Goal: Task Accomplishment & Management: Manage account settings

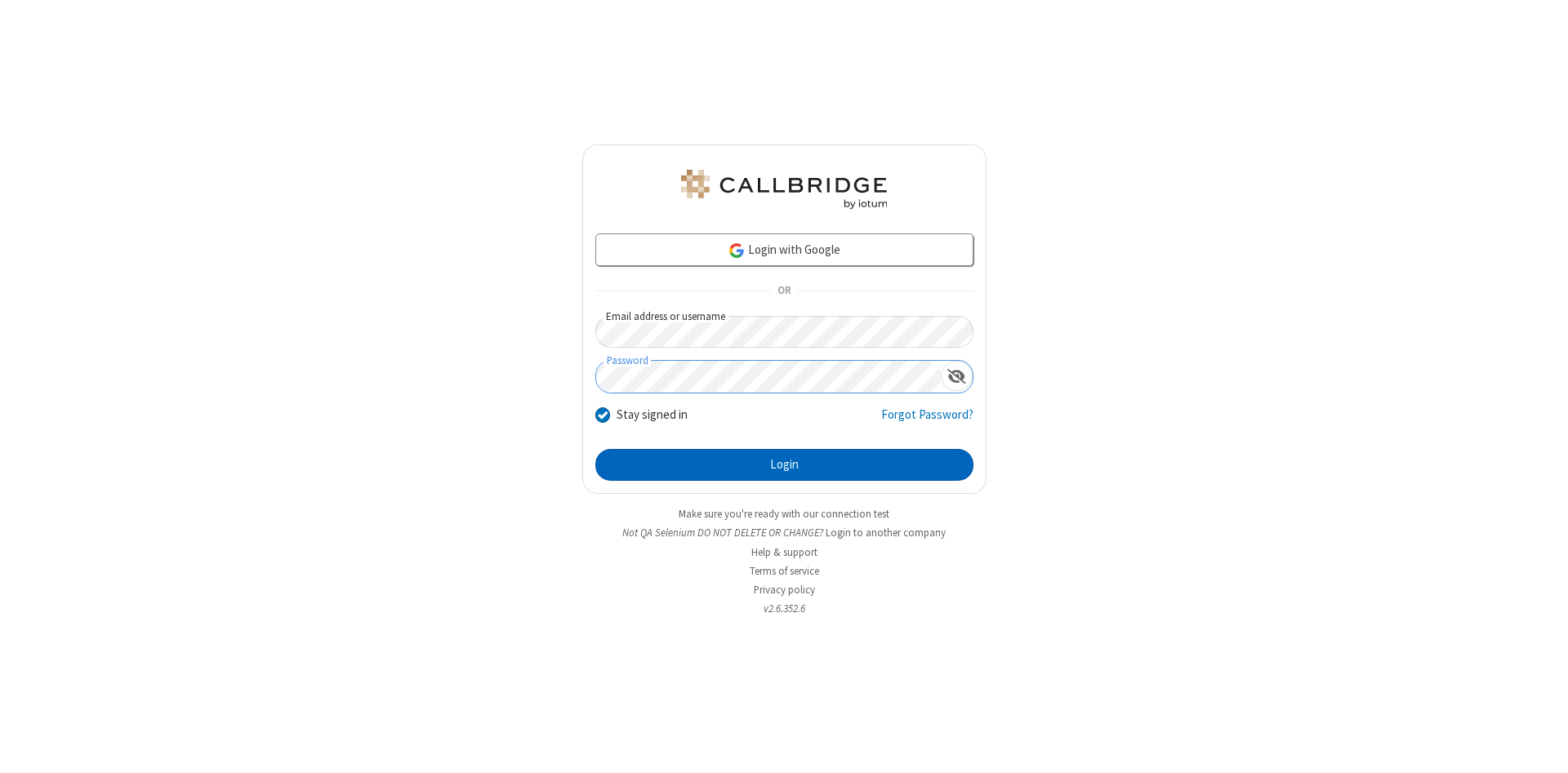
click at [784, 465] on button "Login" at bounding box center [784, 465] width 378 height 33
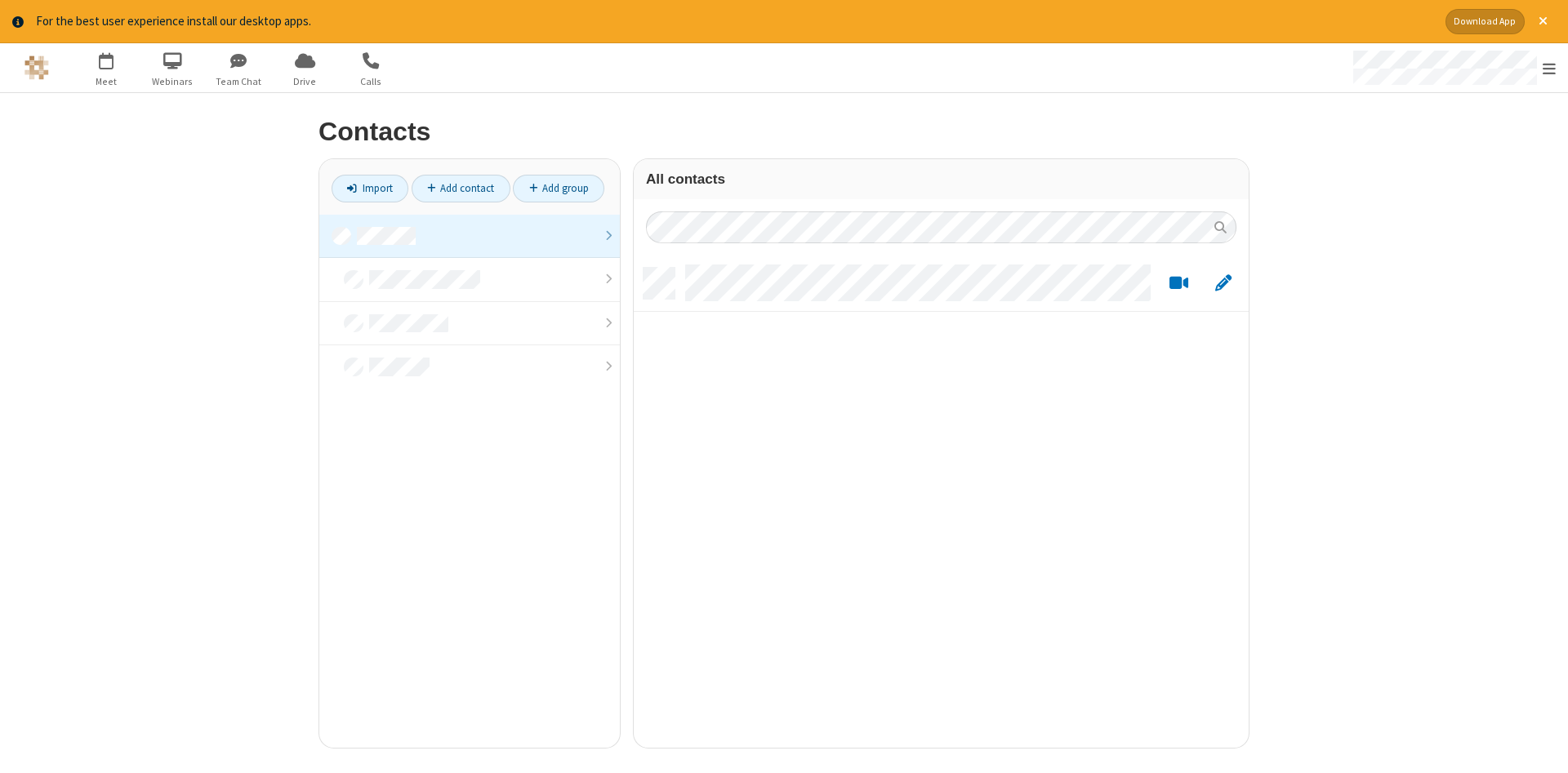
click at [470, 236] on link at bounding box center [469, 236] width 300 height 44
click at [461, 188] on link "Add contact" at bounding box center [461, 188] width 98 height 28
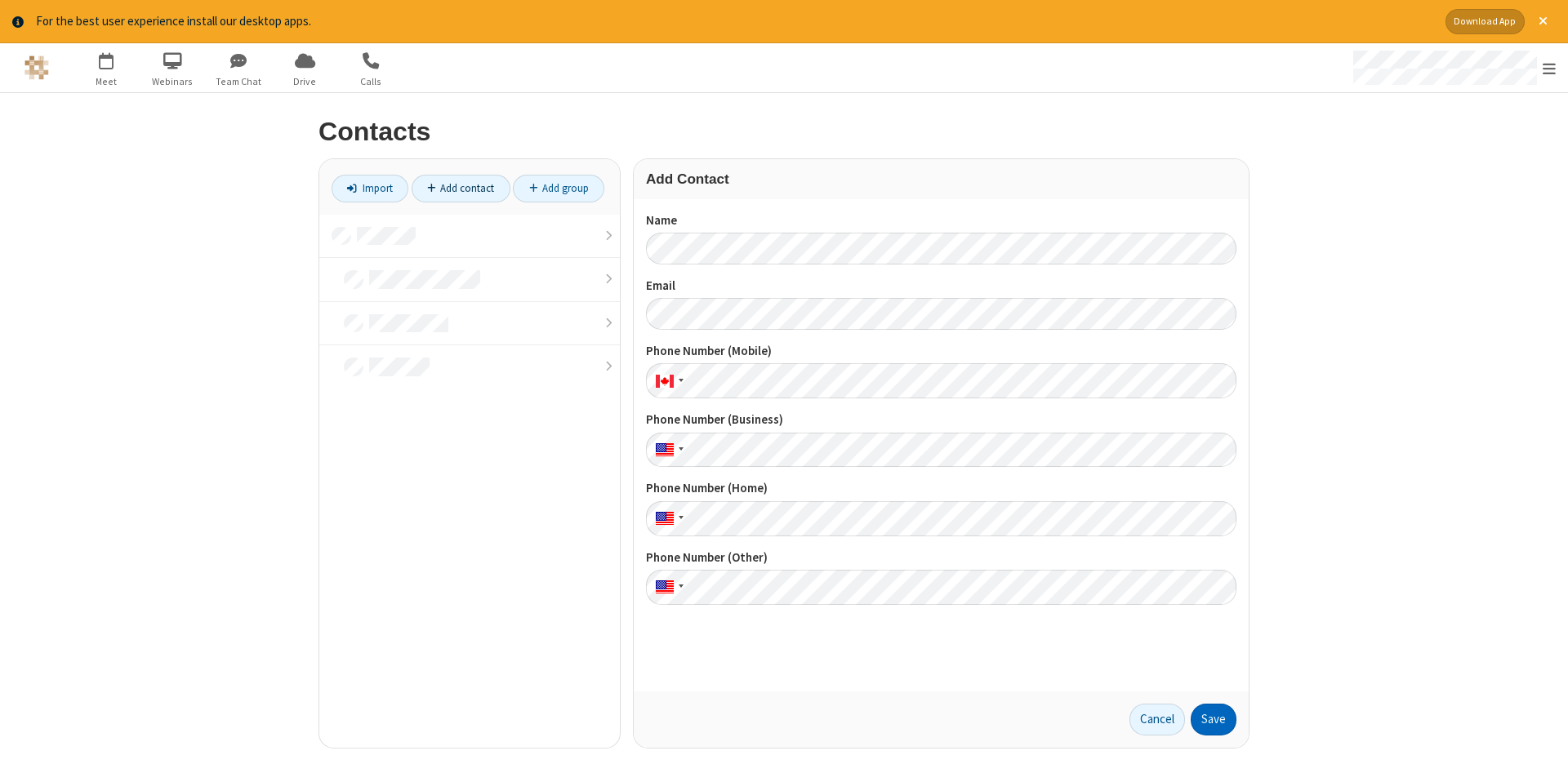
click at [1213, 719] on button "Save" at bounding box center [1213, 720] width 45 height 33
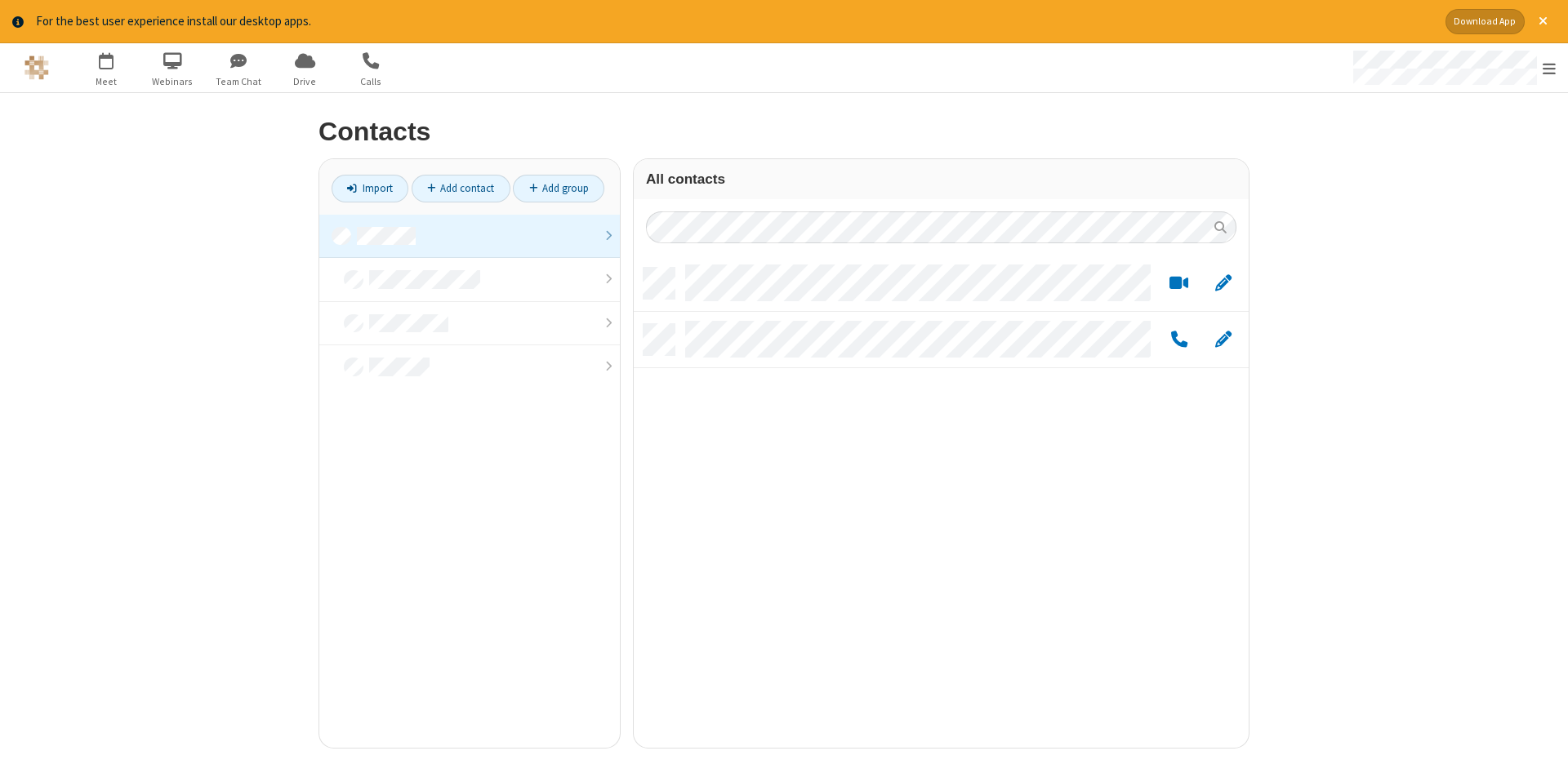
scroll to position [492, 615]
